Goal: Task Accomplishment & Management: Manage account settings

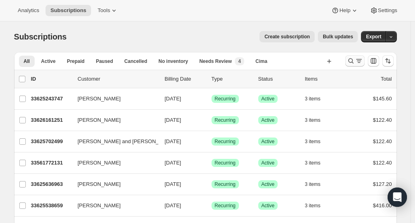
click at [354, 60] on icon "Search and filter results" at bounding box center [351, 61] width 8 height 8
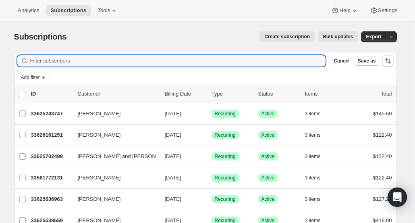
click at [353, 60] on button "Cancel" at bounding box center [341, 61] width 22 height 10
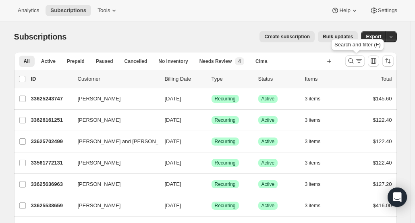
click at [354, 60] on icon "Search and filter results" at bounding box center [351, 61] width 8 height 8
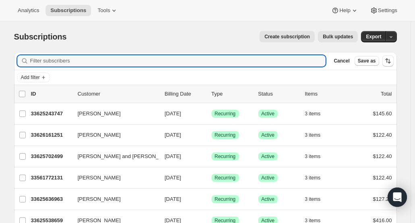
paste input "[EMAIL_ADDRESS][DOMAIN_NAME]"
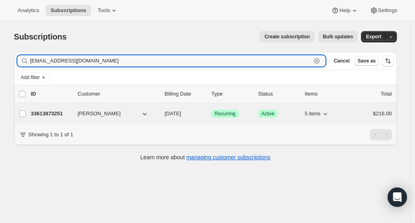
type input "[EMAIL_ADDRESS][DOMAIN_NAME]"
click at [70, 113] on p "33613873251" at bounding box center [51, 114] width 40 height 8
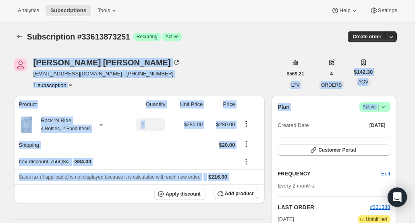
drag, startPoint x: 415, startPoint y: 33, endPoint x: 413, endPoint y: 107, distance: 73.8
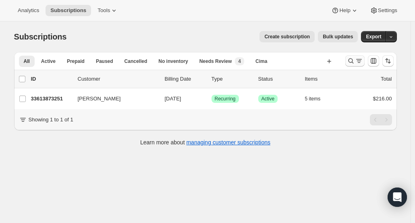
click at [354, 64] on icon "Search and filter results" at bounding box center [351, 61] width 8 height 8
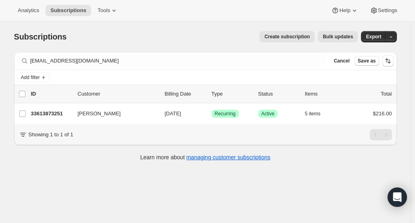
click at [317, 61] on div "tom_weber23@hotmail.com Clear" at bounding box center [171, 60] width 309 height 11
click at [348, 58] on span "Cancel" at bounding box center [342, 61] width 16 height 6
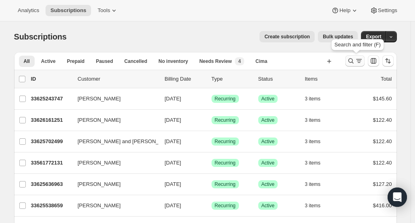
click at [351, 58] on icon "Search and filter results" at bounding box center [351, 61] width 8 height 8
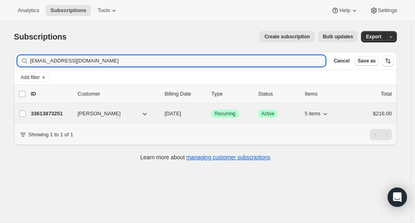
type input "[EMAIL_ADDRESS][DOMAIN_NAME]"
click at [62, 115] on p "33613873251" at bounding box center [51, 114] width 40 height 8
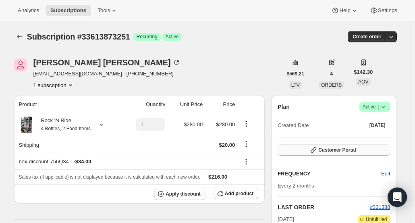
click at [359, 149] on button "Customer Portal" at bounding box center [334, 149] width 112 height 11
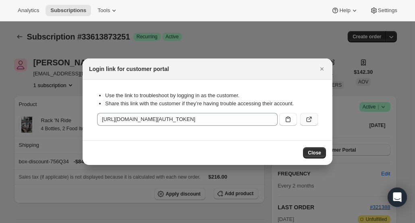
click at [307, 123] on icon ":rd4:" at bounding box center [309, 119] width 8 height 8
click at [325, 71] on icon "Close" at bounding box center [322, 69] width 8 height 8
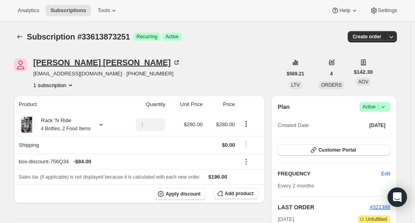
click at [62, 64] on div "Thomas Weber" at bounding box center [106, 62] width 147 height 8
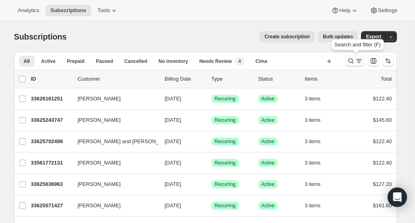
click at [355, 63] on icon "Search and filter results" at bounding box center [351, 61] width 8 height 8
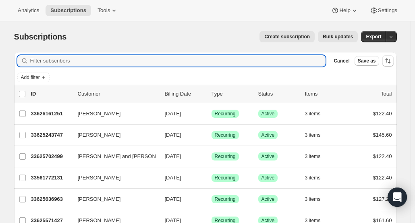
click at [353, 63] on button "Cancel" at bounding box center [341, 61] width 22 height 10
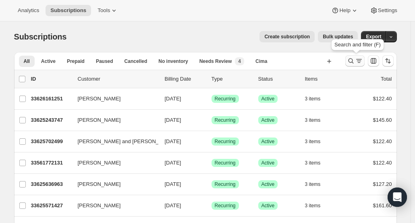
click at [352, 62] on icon "Search and filter results" at bounding box center [350, 60] width 5 height 5
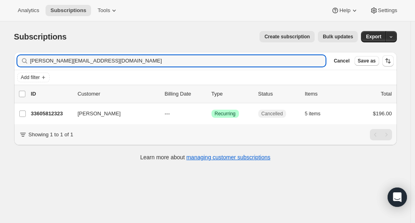
type input "rachel@stellareesewine.com"
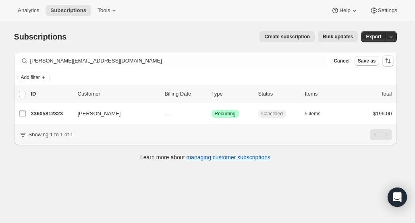
click at [301, 150] on div "Filter subscribers rachel@stellareesewine.com Clear Cancel Save as Add filter 0…" at bounding box center [205, 110] width 383 height 117
